Goal: Complete application form

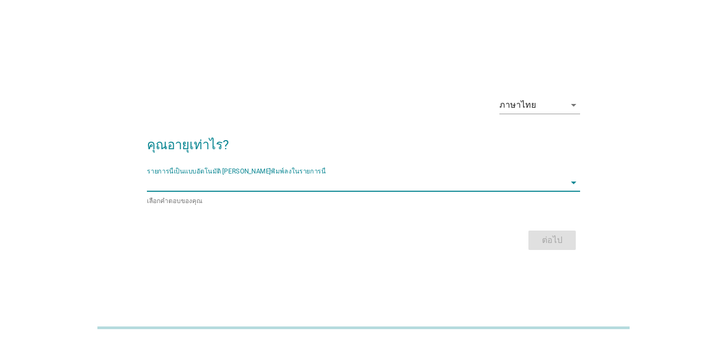
click at [266, 180] on input "รายการนี้เป็นแบบอัตโนมัติ คุณสามารถพิมพ์ลงในรายการนี้" at bounding box center [356, 182] width 418 height 17
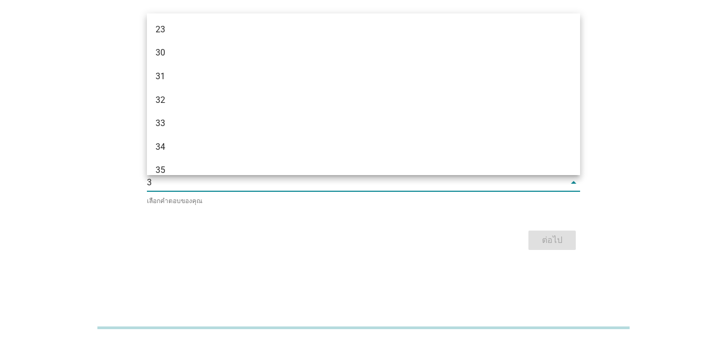
type input "35"
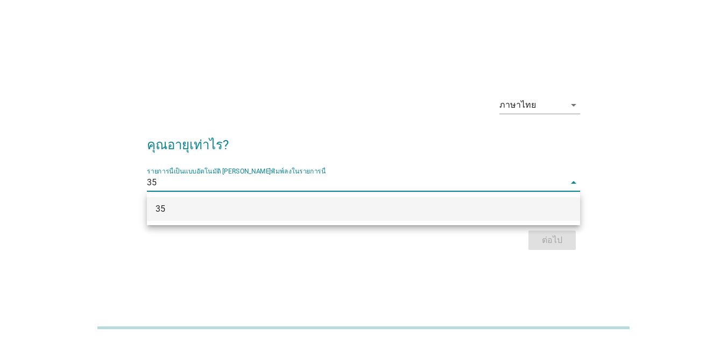
click at [172, 203] on div "35" at bounding box center [345, 208] width 381 height 13
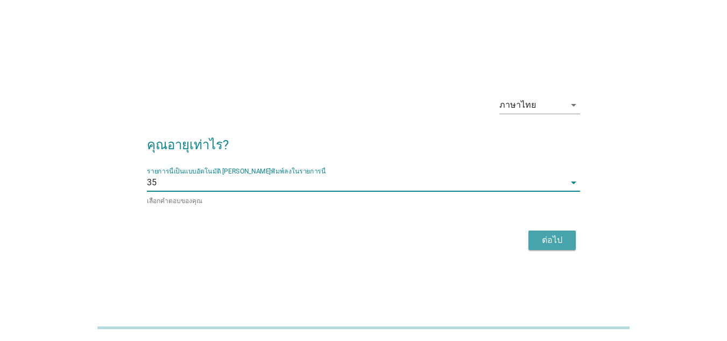
click at [564, 237] on div "ต่อไป" at bounding box center [552, 239] width 30 height 13
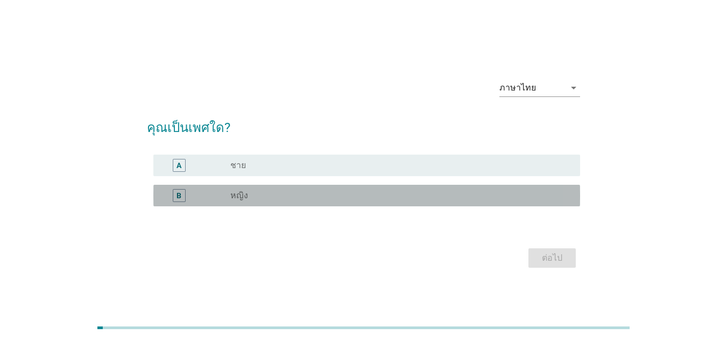
click at [240, 196] on label "หญิง" at bounding box center [239, 195] width 18 height 11
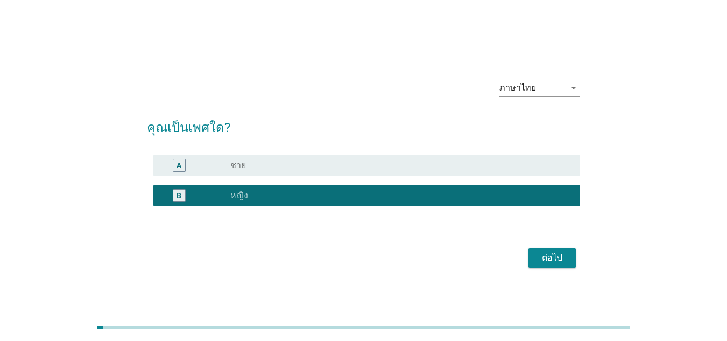
click at [534, 257] on button "ต่อไป" at bounding box center [551, 257] width 47 height 19
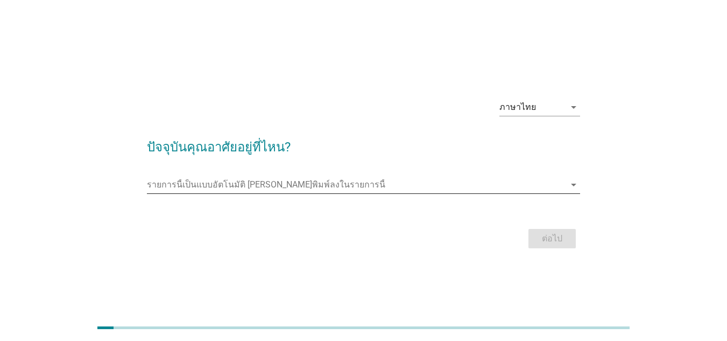
click at [200, 187] on input "รายการนี้เป็นแบบอัตโนมัติ คุณสามารถพิมพ์ลงในรายการนี้" at bounding box center [356, 184] width 418 height 17
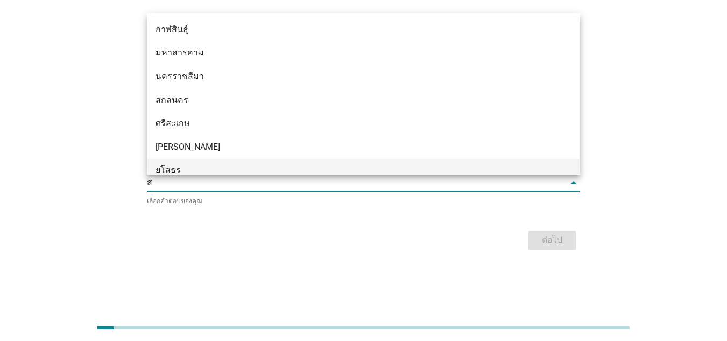
type input "สม"
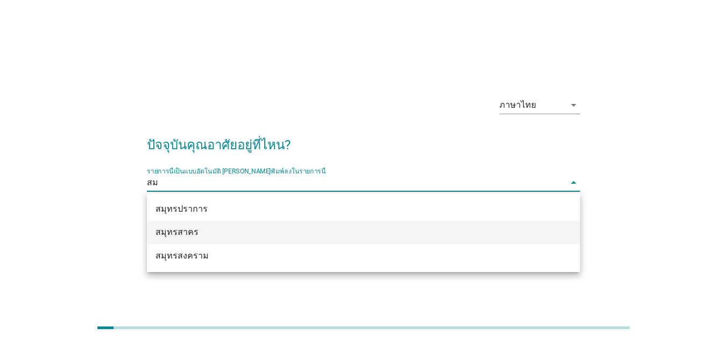
click at [215, 232] on div "สมุทรสาคร" at bounding box center [345, 231] width 381 height 13
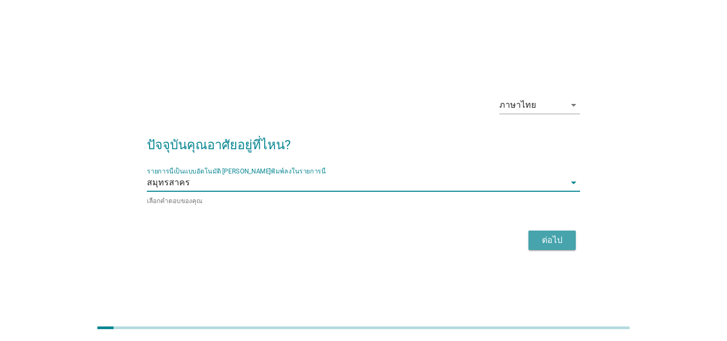
click at [558, 244] on div "ต่อไป" at bounding box center [552, 239] width 30 height 13
